Goal: Transaction & Acquisition: Obtain resource

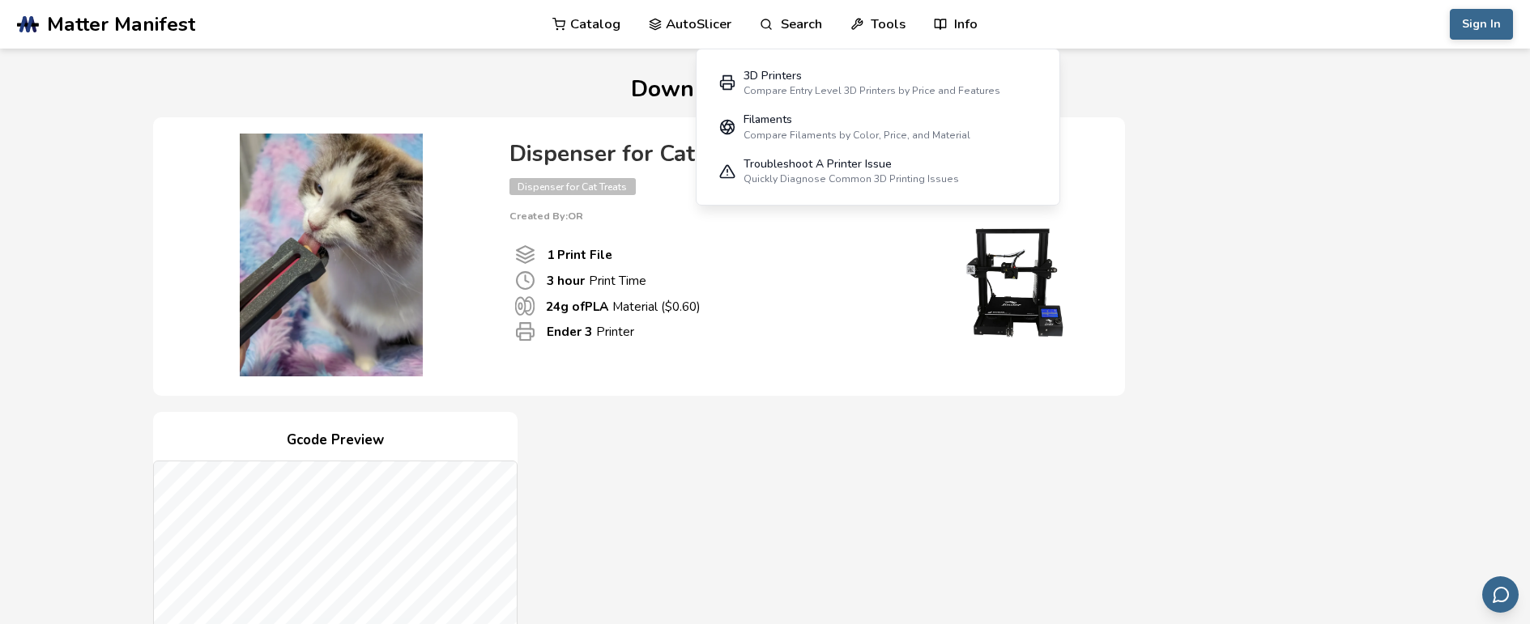
click at [594, 23] on link "Catalog" at bounding box center [586, 24] width 68 height 49
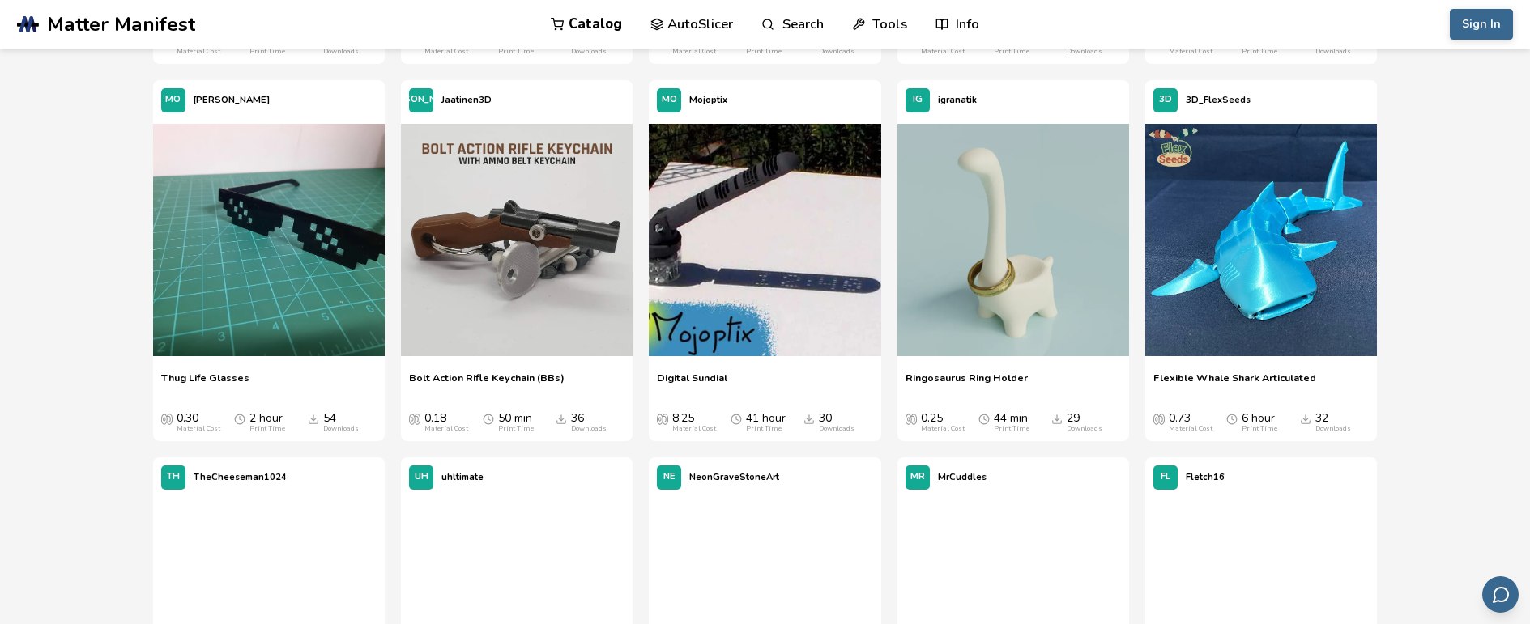
scroll to position [2071, 0]
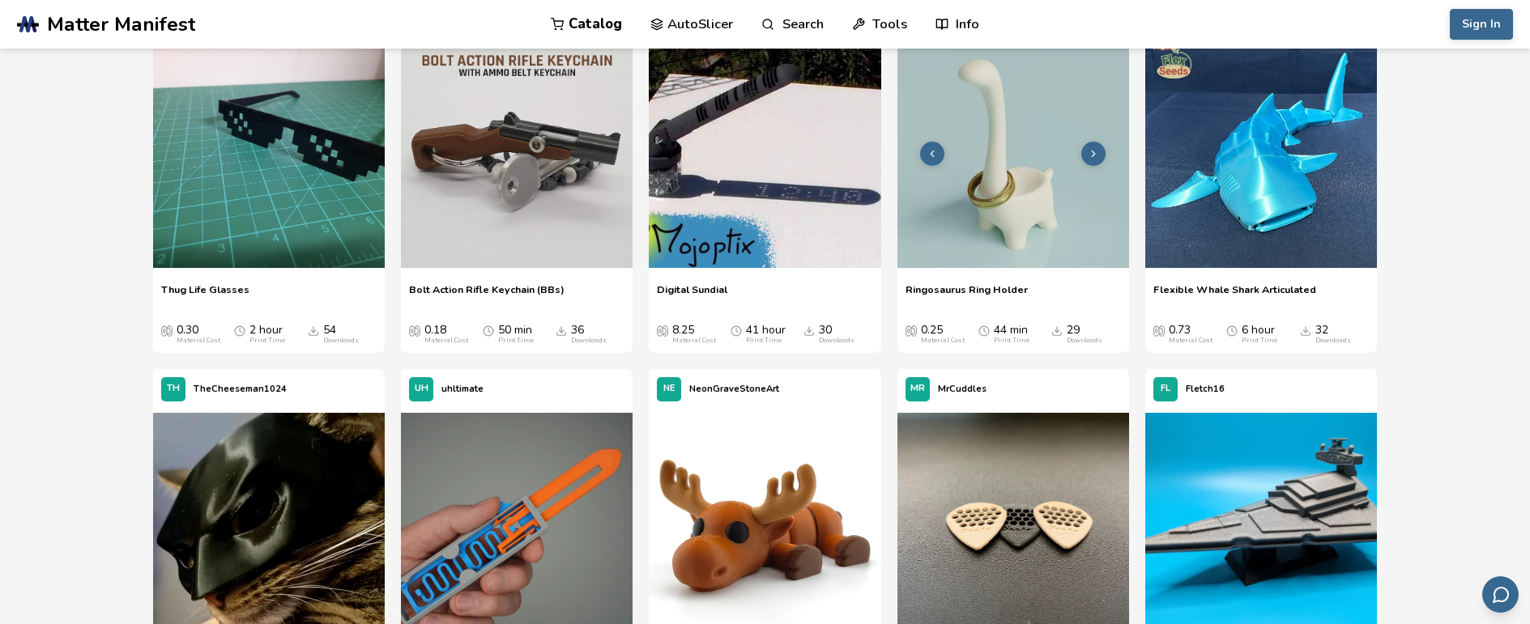
click at [1067, 198] on img at bounding box center [1013, 152] width 232 height 232
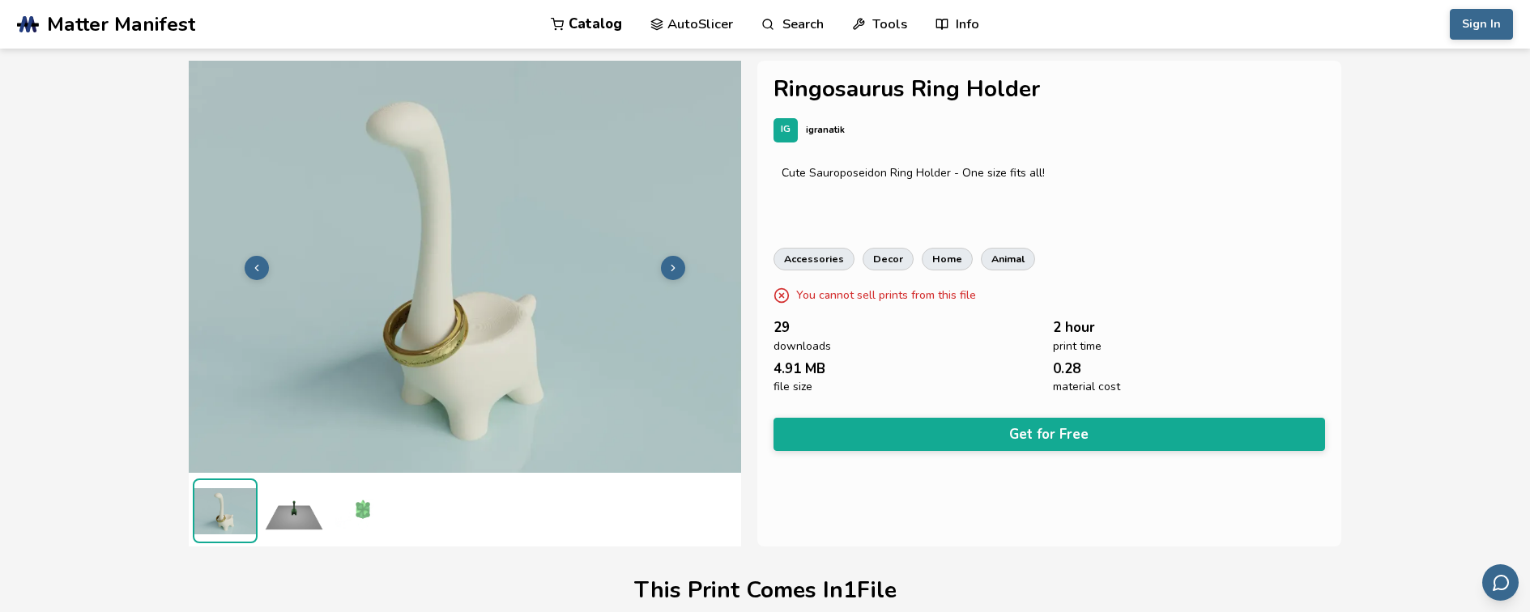
click at [290, 509] on img at bounding box center [294, 511] width 65 height 65
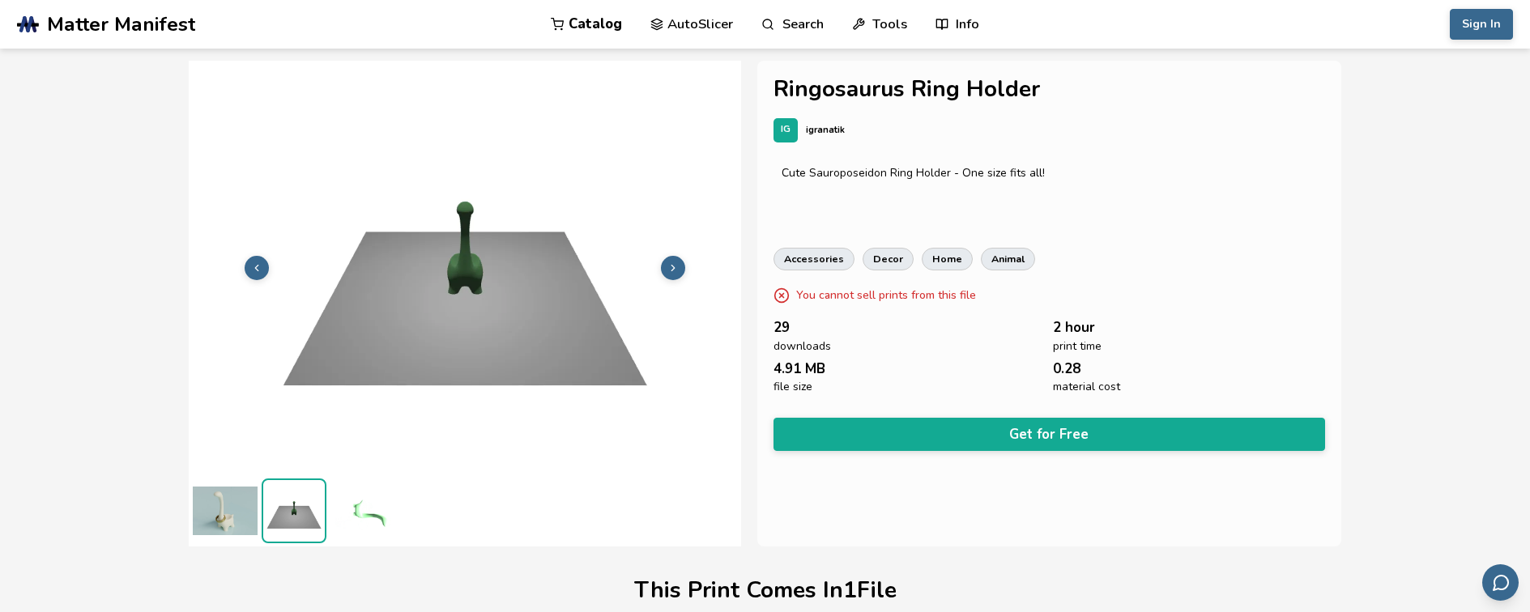
click at [684, 268] on button at bounding box center [673, 268] width 24 height 24
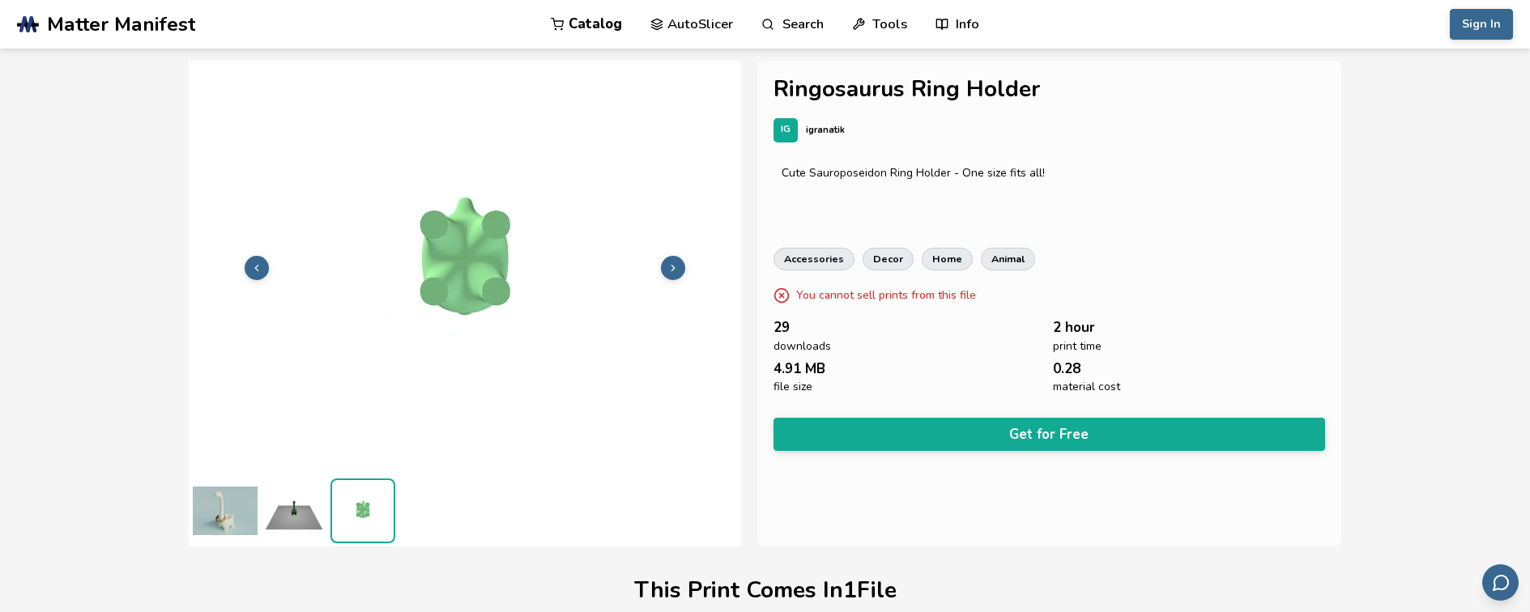
click at [303, 525] on img at bounding box center [294, 511] width 65 height 65
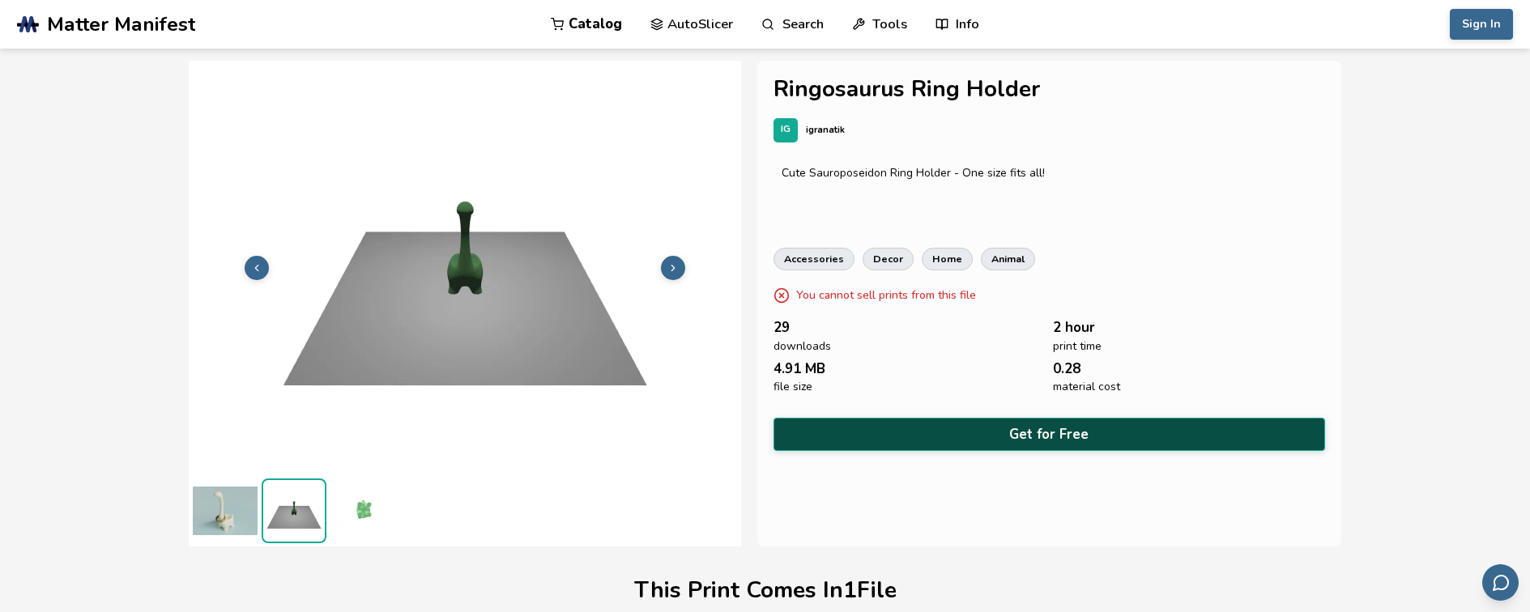
click at [1070, 428] on button "Get for Free" at bounding box center [1049, 434] width 552 height 33
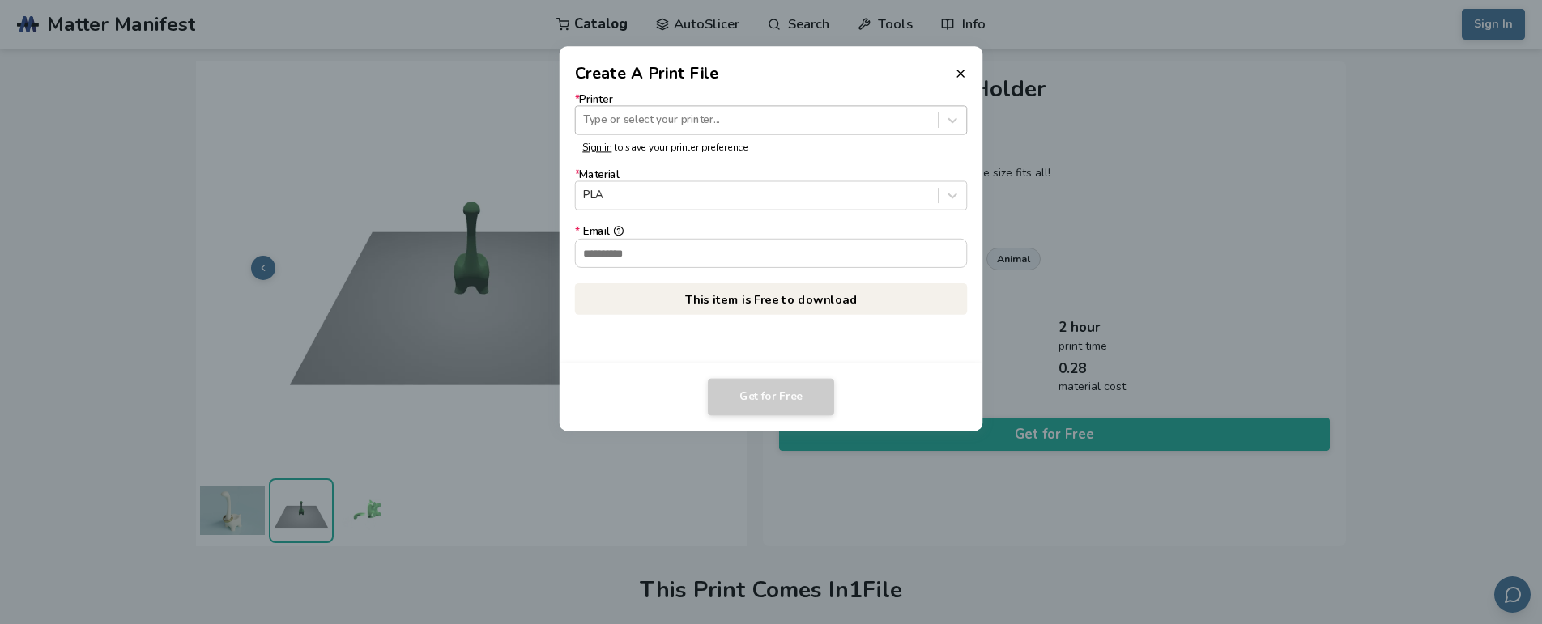
click at [637, 126] on div at bounding box center [756, 120] width 347 height 15
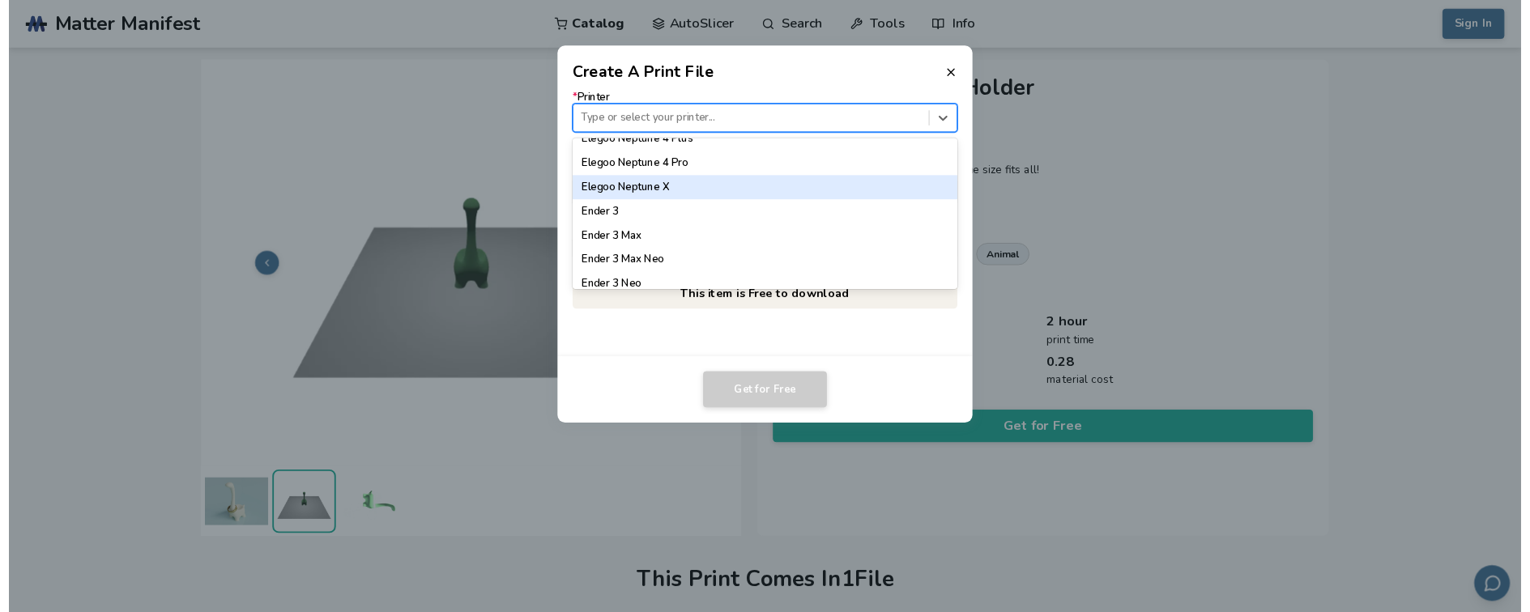
scroll to position [796, 0]
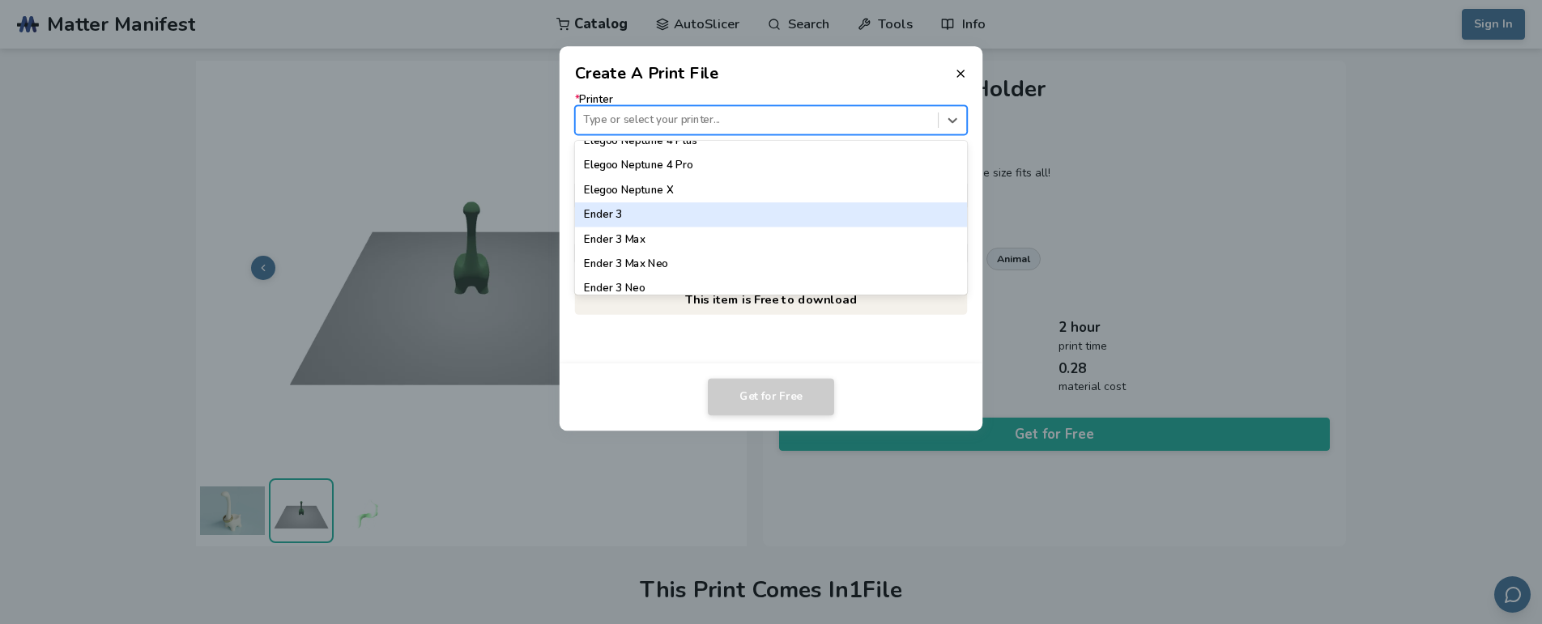
click at [646, 214] on div "Ender 3" at bounding box center [771, 214] width 393 height 24
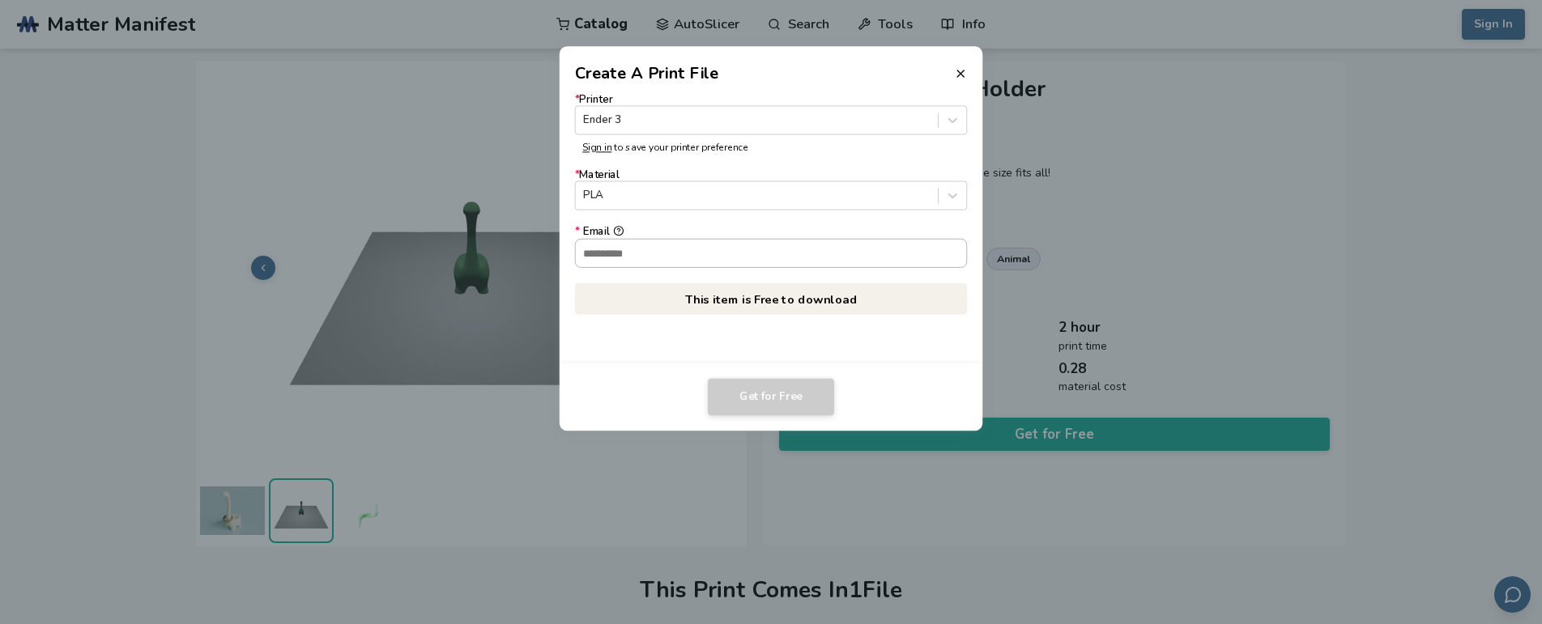
click at [749, 254] on input "* Email" at bounding box center [771, 253] width 391 height 28
type input "**********"
click at [769, 399] on button "Get for Free" at bounding box center [771, 397] width 126 height 37
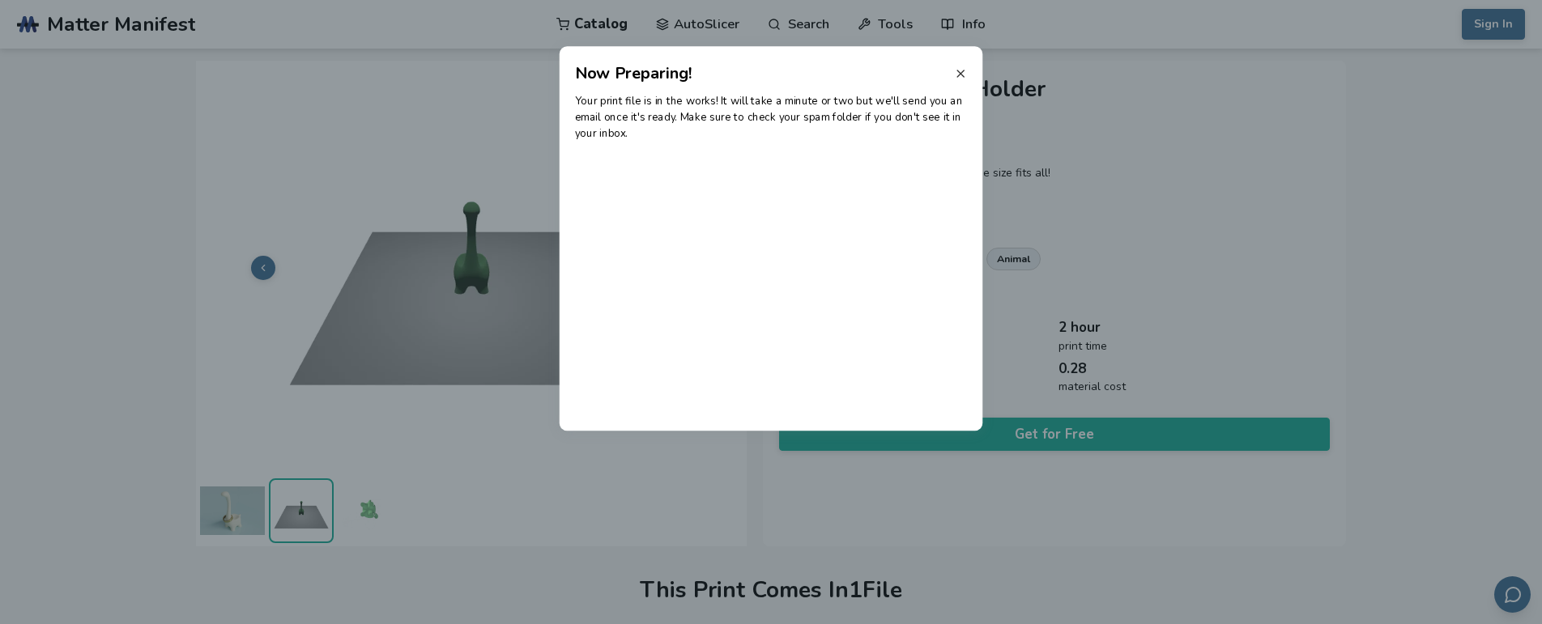
click at [955, 74] on icon at bounding box center [960, 73] width 13 height 13
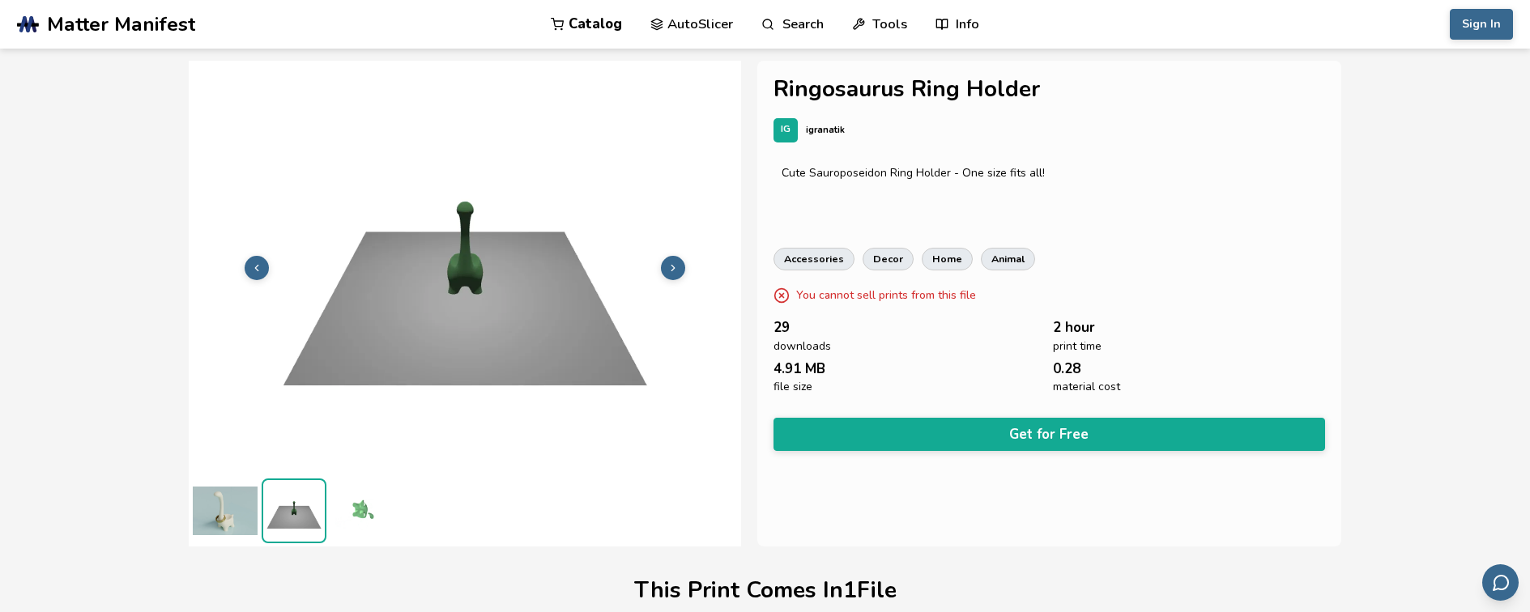
click at [220, 526] on img at bounding box center [225, 511] width 65 height 65
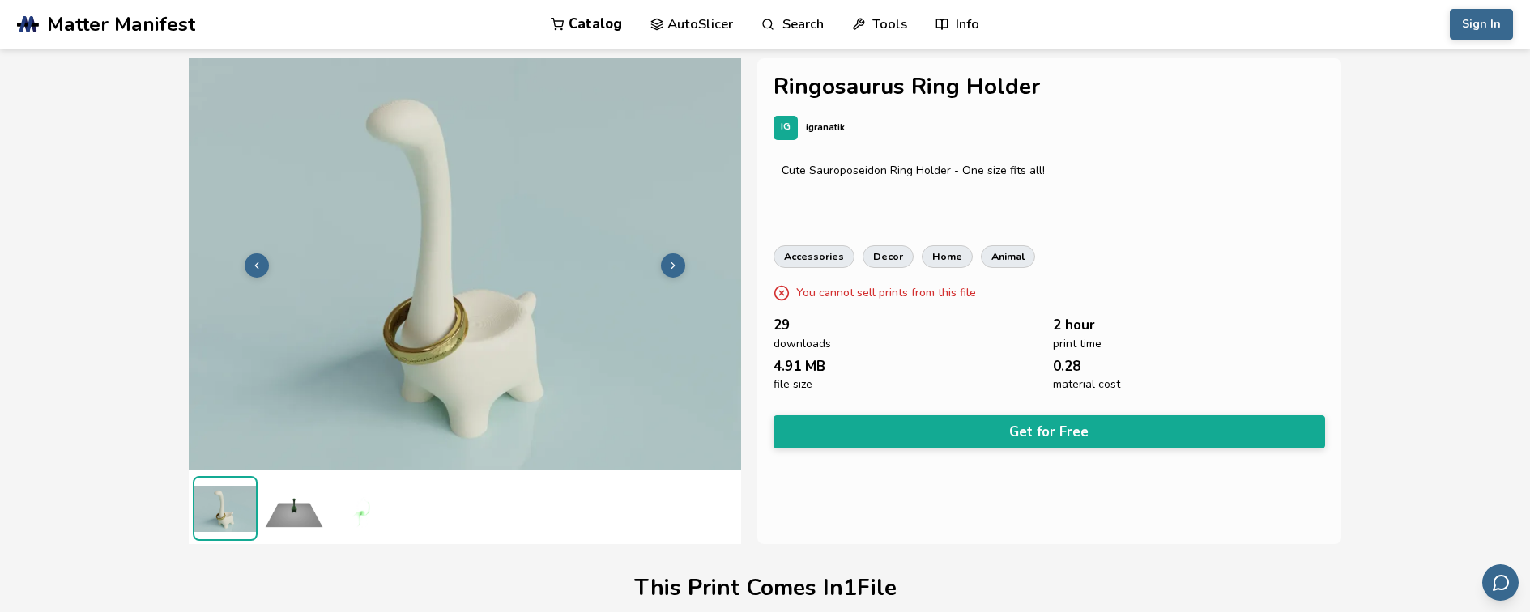
scroll to position [3, 0]
click at [365, 511] on img at bounding box center [362, 507] width 65 height 65
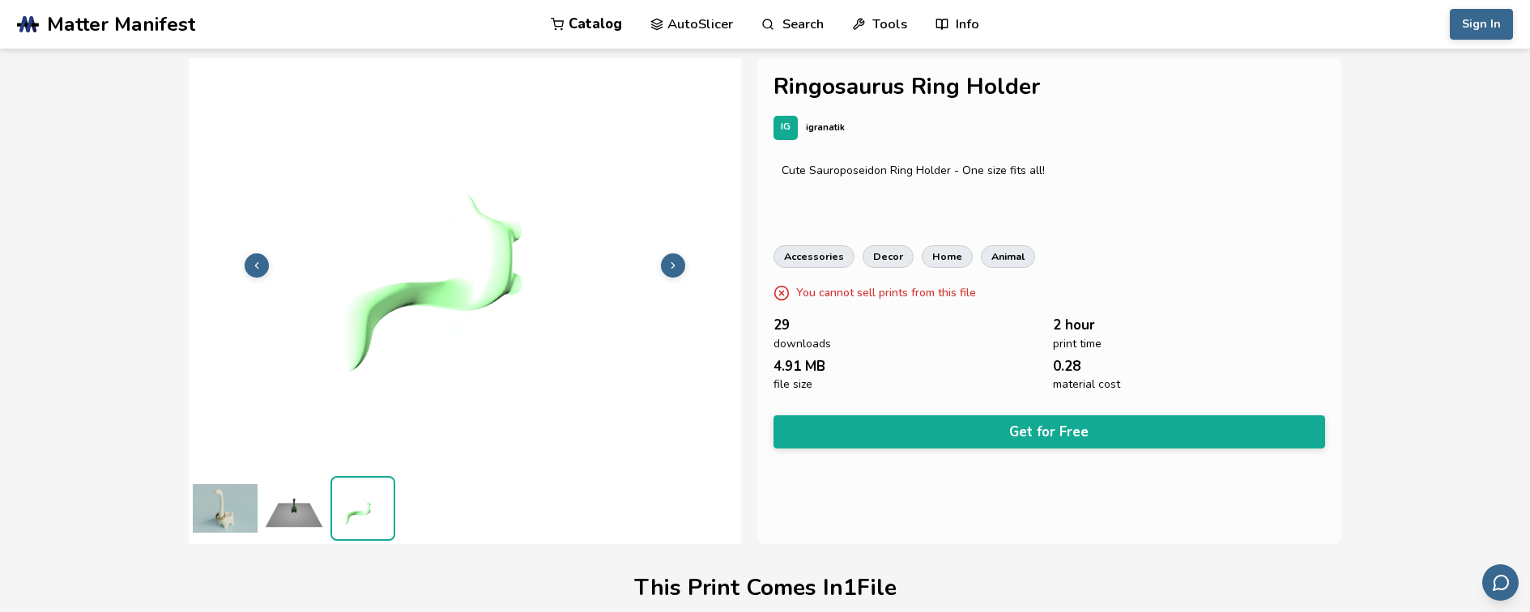
scroll to position [0, 0]
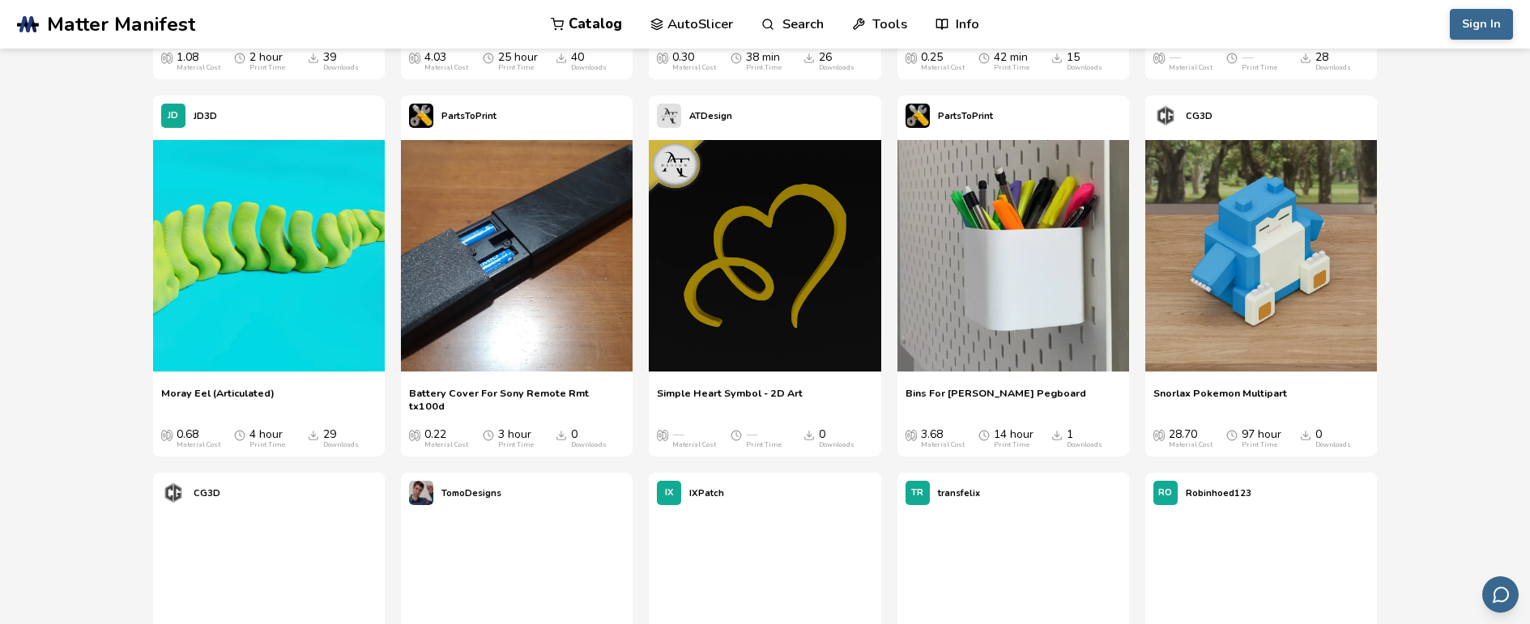
scroll to position [6541, 0]
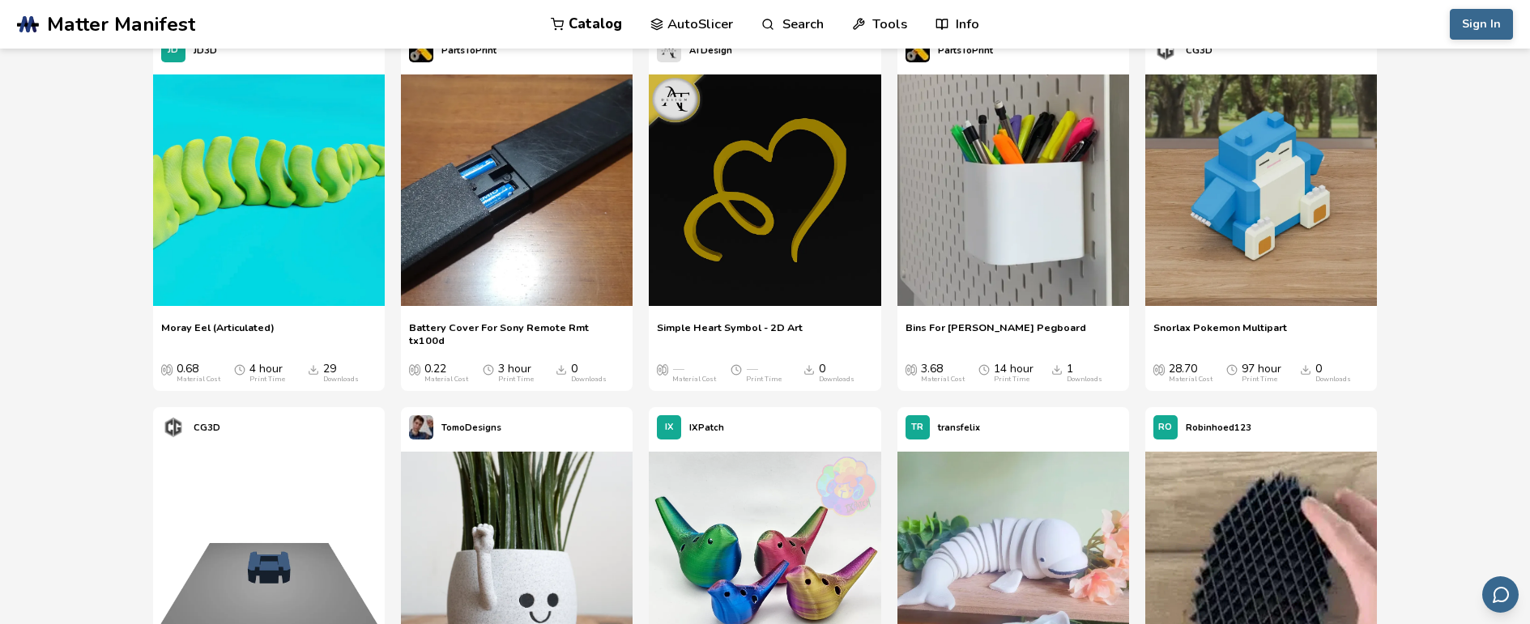
click at [829, 213] on img at bounding box center [765, 191] width 232 height 232
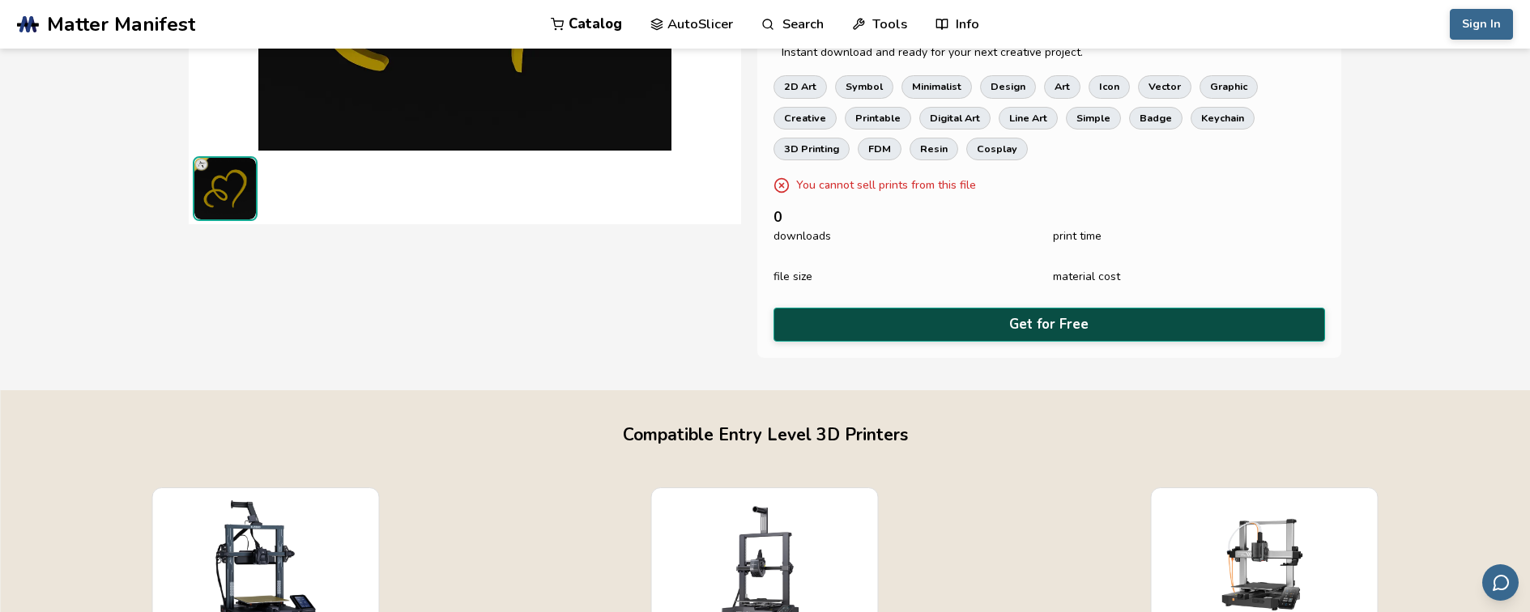
click at [993, 322] on button "Get for Free" at bounding box center [1049, 324] width 552 height 33
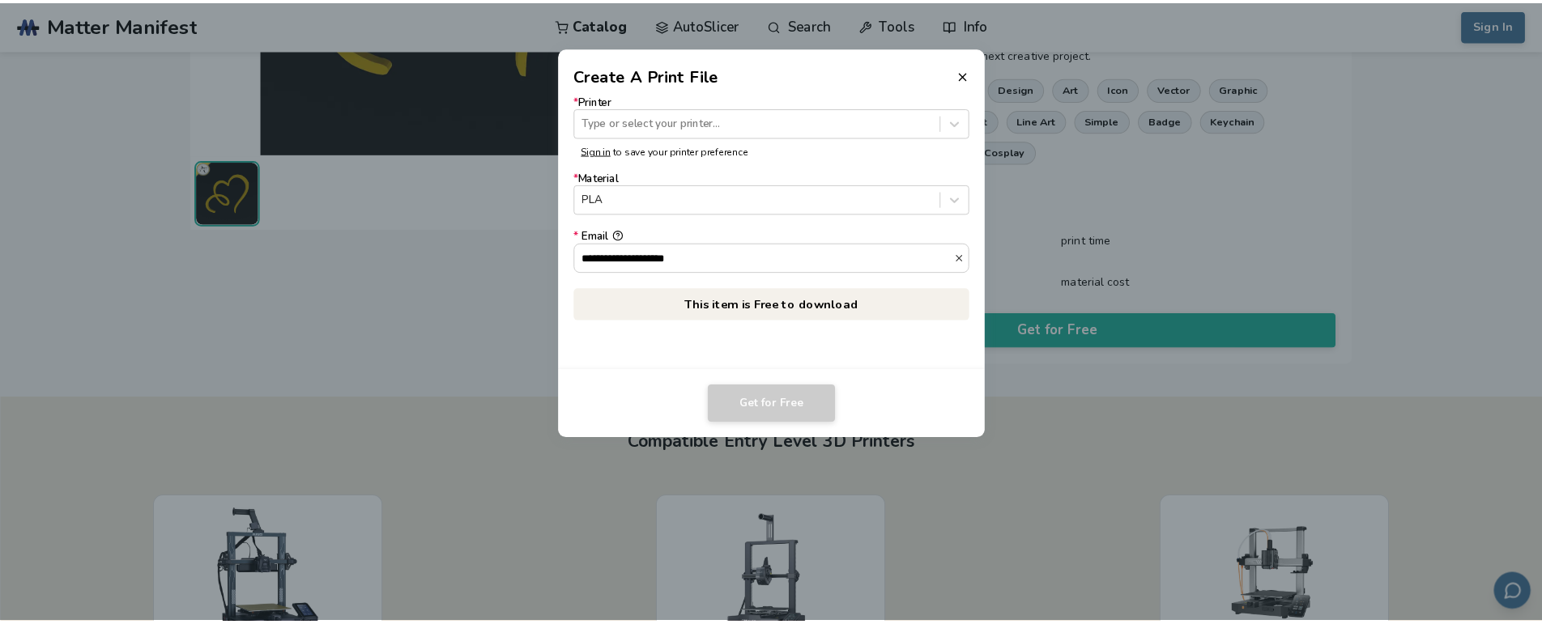
scroll to position [323, 0]
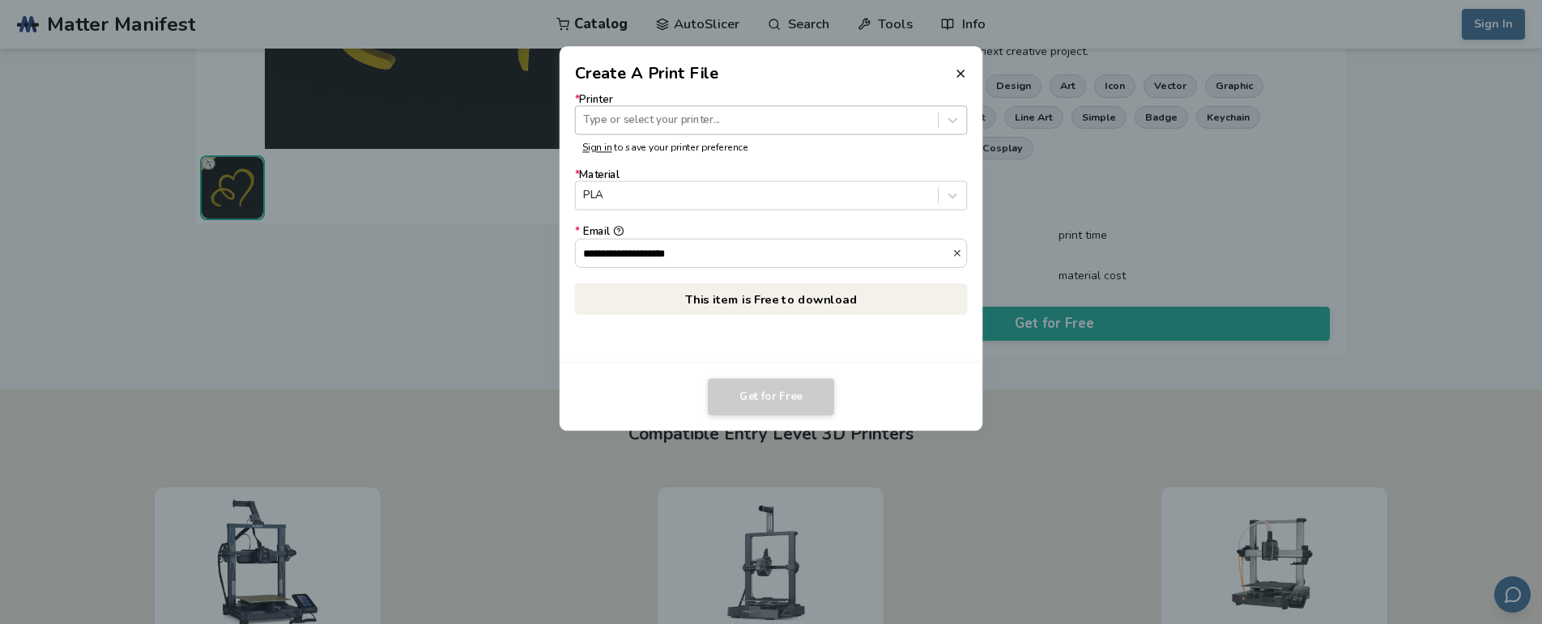
click at [680, 115] on div at bounding box center [756, 120] width 347 height 15
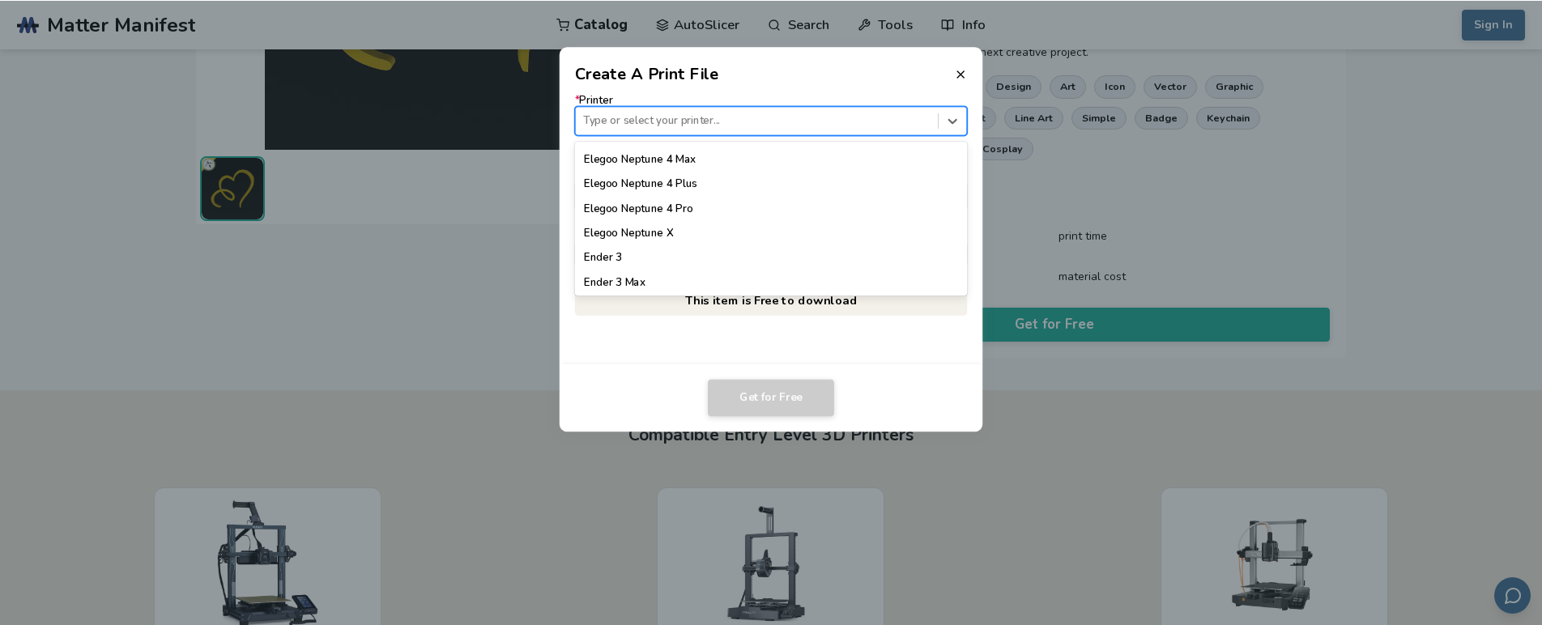
scroll to position [804, 0]
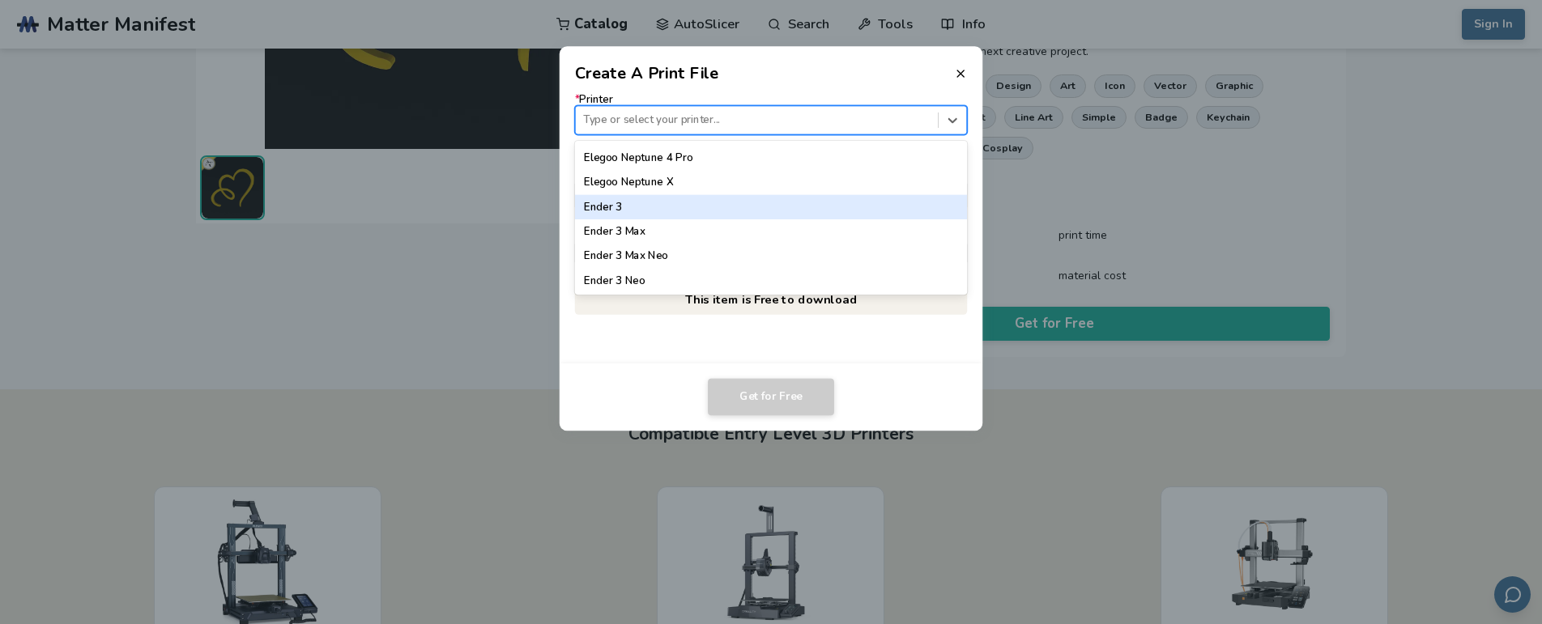
click at [667, 209] on div "Ender 3" at bounding box center [771, 207] width 393 height 24
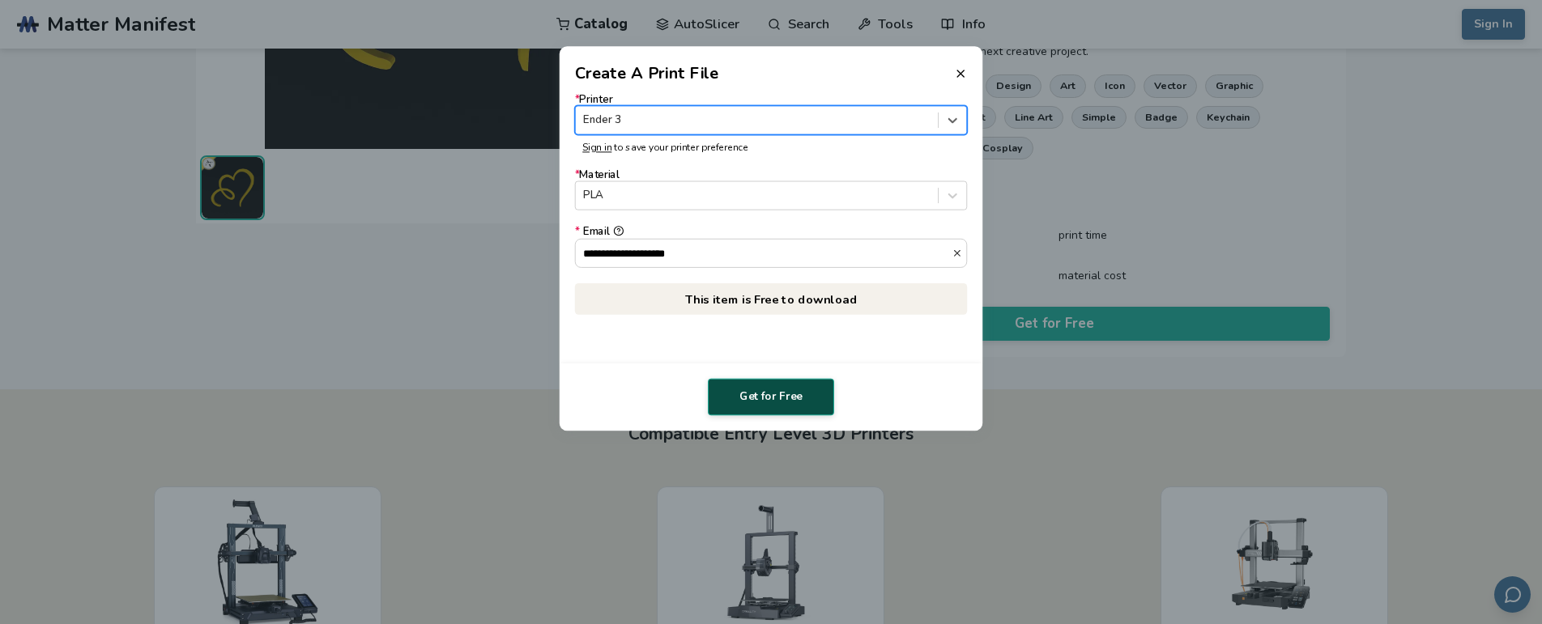
click at [795, 394] on button "Get for Free" at bounding box center [771, 397] width 126 height 37
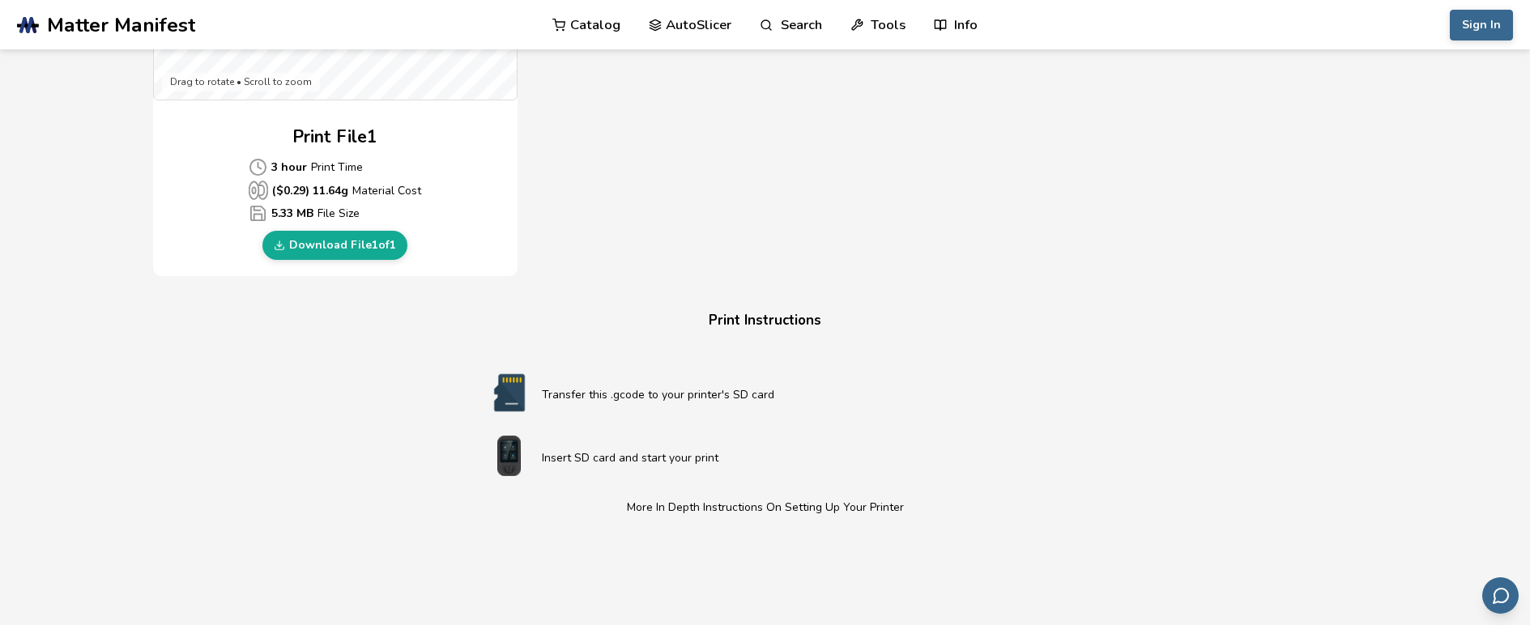
scroll to position [725, 0]
click at [331, 242] on link "Download File 1 of 1" at bounding box center [334, 245] width 145 height 29
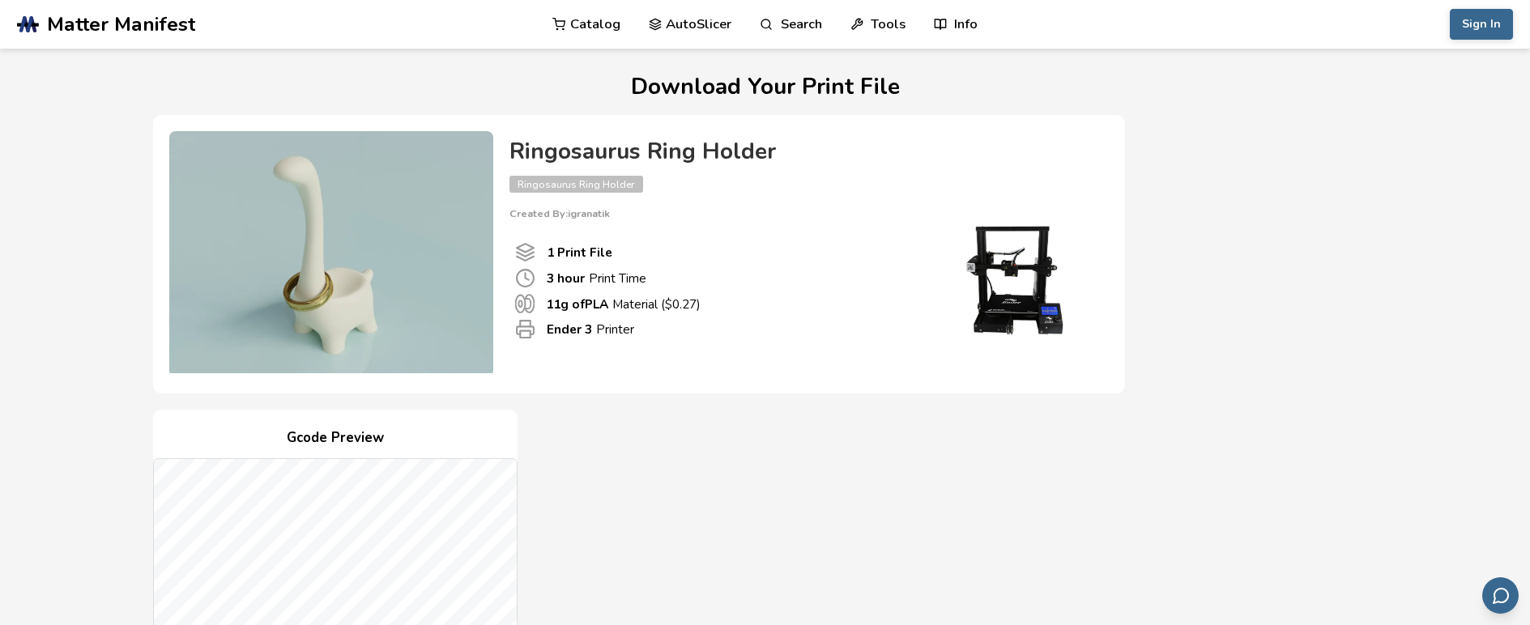
scroll to position [0, 0]
